Goal: Transaction & Acquisition: Book appointment/travel/reservation

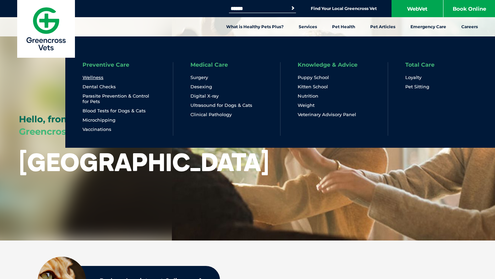
click at [99, 79] on link "Wellness" at bounding box center [92, 78] width 21 height 6
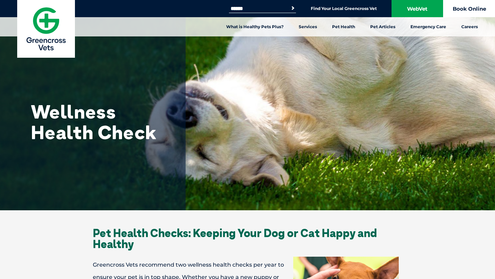
click at [469, 8] on link "Book Online" at bounding box center [469, 8] width 52 height 17
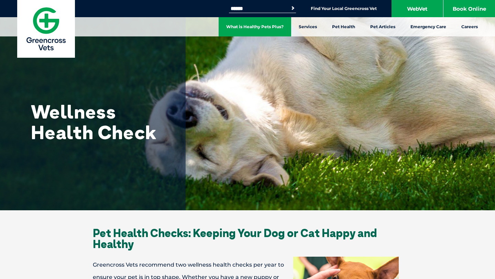
click at [260, 26] on link "What is Healthy Pets Plus?" at bounding box center [254, 26] width 72 height 19
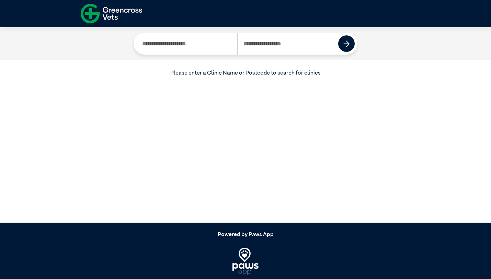
click at [185, 44] on input "Search by Clinic Name" at bounding box center [186, 44] width 101 height 22
click at [275, 37] on input "Search by Postcode" at bounding box center [287, 44] width 101 height 22
type input "****"
click at [350, 45] on button at bounding box center [346, 43] width 16 height 16
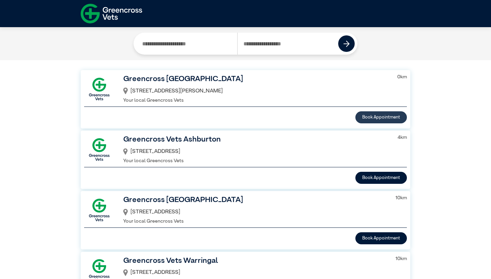
click at [367, 115] on button "Book Appointment" at bounding box center [381, 117] width 52 height 12
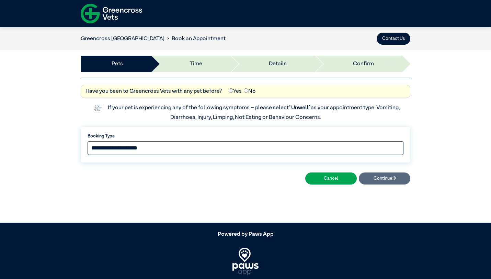
click at [218, 144] on select "**********" at bounding box center [246, 148] width 316 height 14
select select "*****"
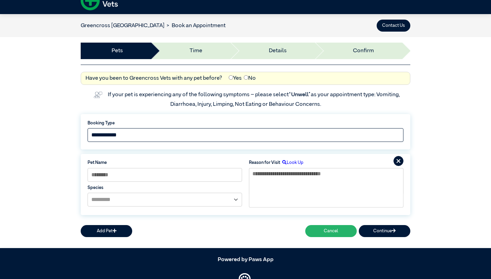
scroll to position [56, 0]
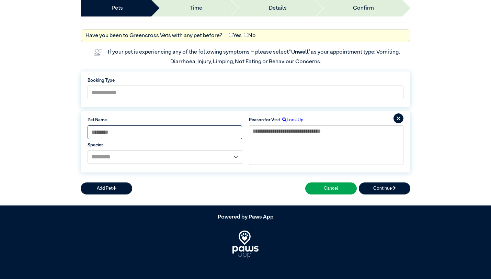
click at [176, 133] on input at bounding box center [165, 132] width 155 height 14
type input "*****"
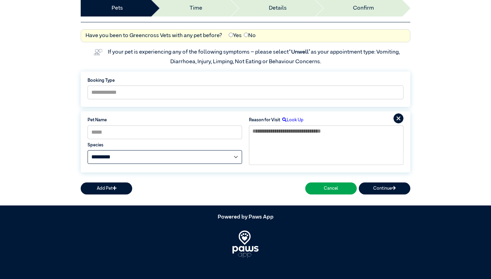
click at [157, 156] on select "**********" at bounding box center [165, 157] width 155 height 14
select select "*****"
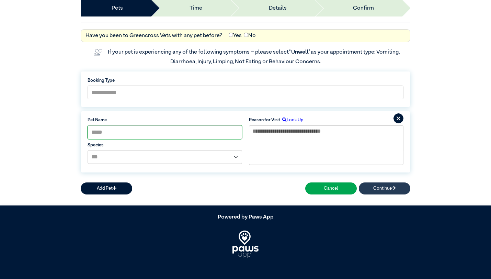
click at [384, 186] on button "Continue" at bounding box center [385, 188] width 52 height 12
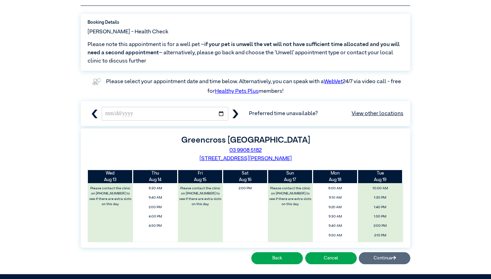
scroll to position [73, 0]
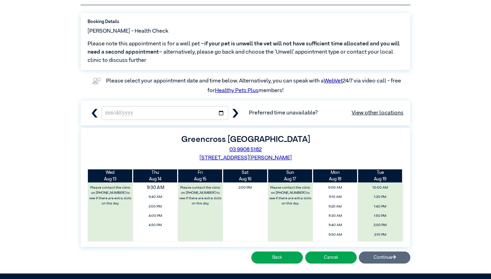
click at [149, 187] on span "9:30 AM" at bounding box center [156, 187] width 54 height 10
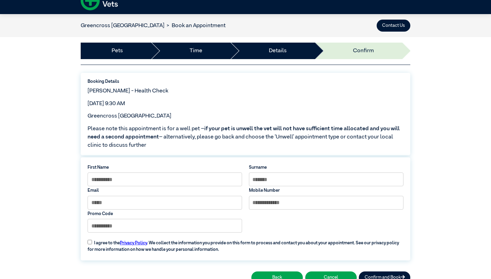
scroll to position [9, 0]
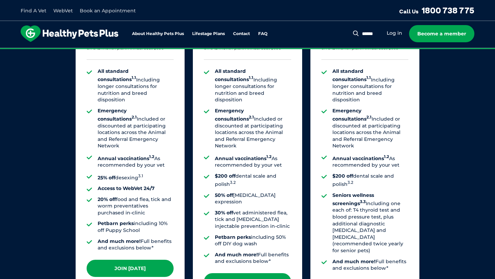
scroll to position [540, 0]
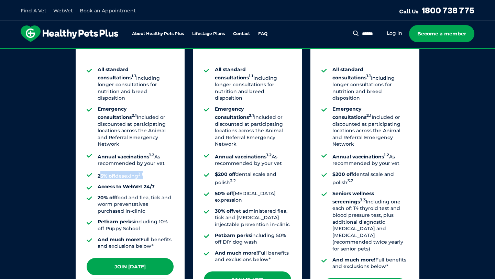
drag, startPoint x: 100, startPoint y: 158, endPoint x: 150, endPoint y: 158, distance: 50.1
click at [150, 171] on li "25% off desexing 3.1" at bounding box center [136, 175] width 76 height 8
drag, startPoint x: 120, startPoint y: 196, endPoint x: 90, endPoint y: 179, distance: 33.5
click at [90, 179] on ul "All standard consultations 1.1 Including longer consultations for nutrition and…" at bounding box center [130, 157] width 87 height 183
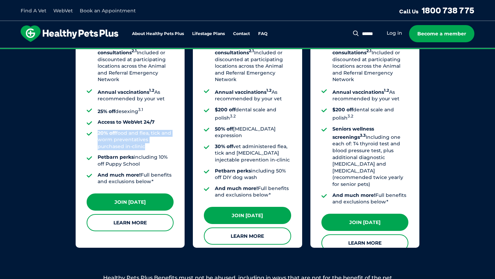
scroll to position [606, 0]
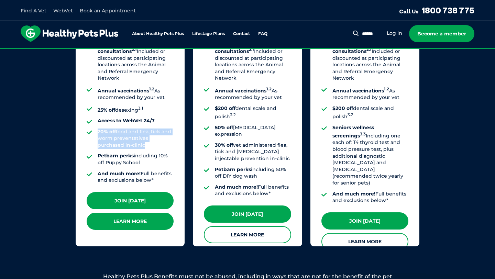
click at [150, 214] on link "Learn More" at bounding box center [130, 221] width 87 height 17
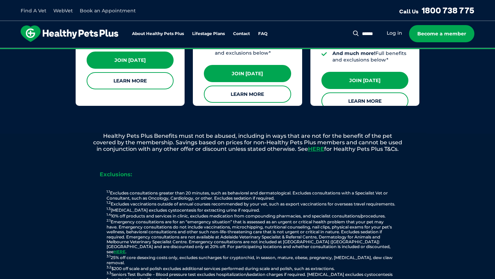
scroll to position [749, 0]
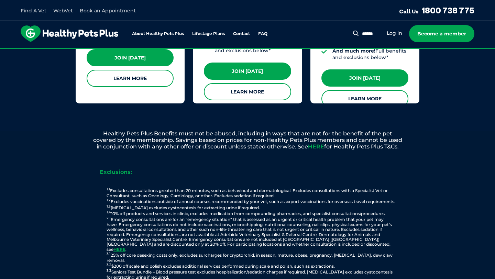
click at [283, 192] on p "1.1 Excludes consultations greater than 20 minutes, such as behavioral and derm…" at bounding box center [250, 233] width 337 height 92
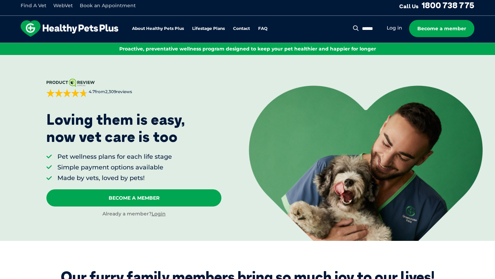
scroll to position [0, 0]
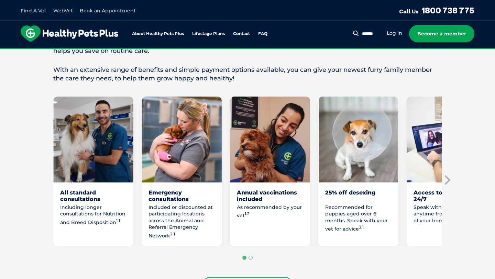
scroll to position [416, 0]
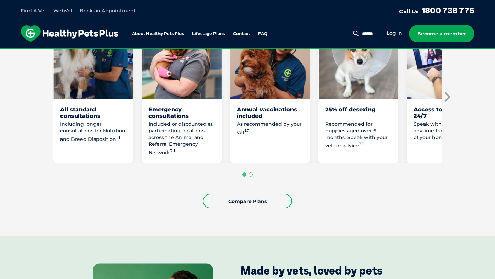
click at [448, 101] on icon "Next slide" at bounding box center [447, 97] width 6 height 10
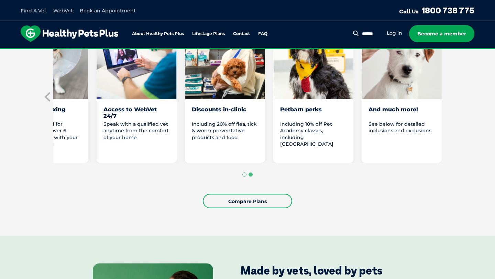
click at [410, 134] on p "See below for detailed inclusions and exclusions" at bounding box center [401, 127] width 66 height 13
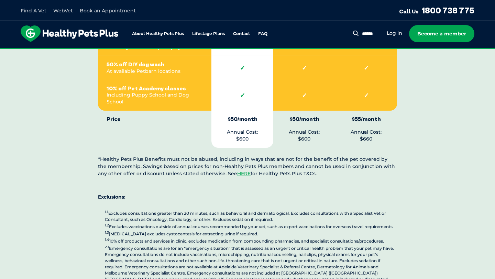
scroll to position [1617, 0]
